Goal: Understand process/instructions

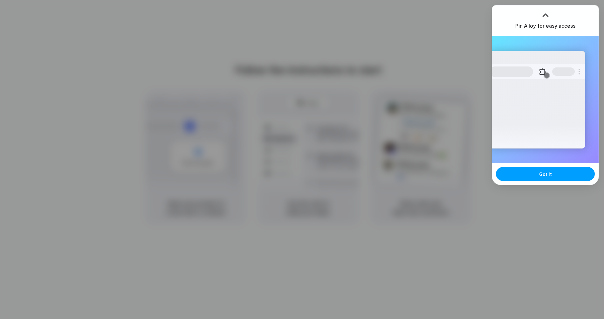
click at [543, 175] on span "Got it" at bounding box center [545, 174] width 13 height 7
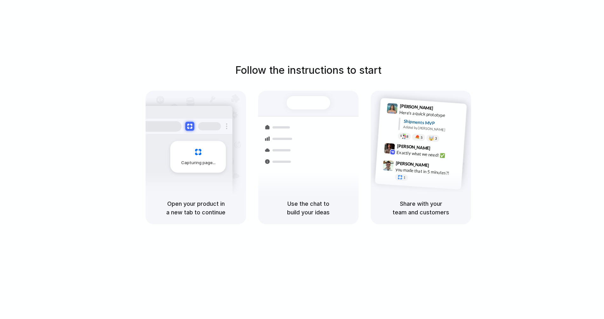
click at [467, 47] on div "Follow the instructions to start Capturing page Open your product in a new tab …" at bounding box center [308, 166] width 617 height 332
click at [463, 60] on div "Follow the instructions to start Capturing page Open your product in a new tab …" at bounding box center [308, 166] width 617 height 332
